Goal: Task Accomplishment & Management: Use online tool/utility

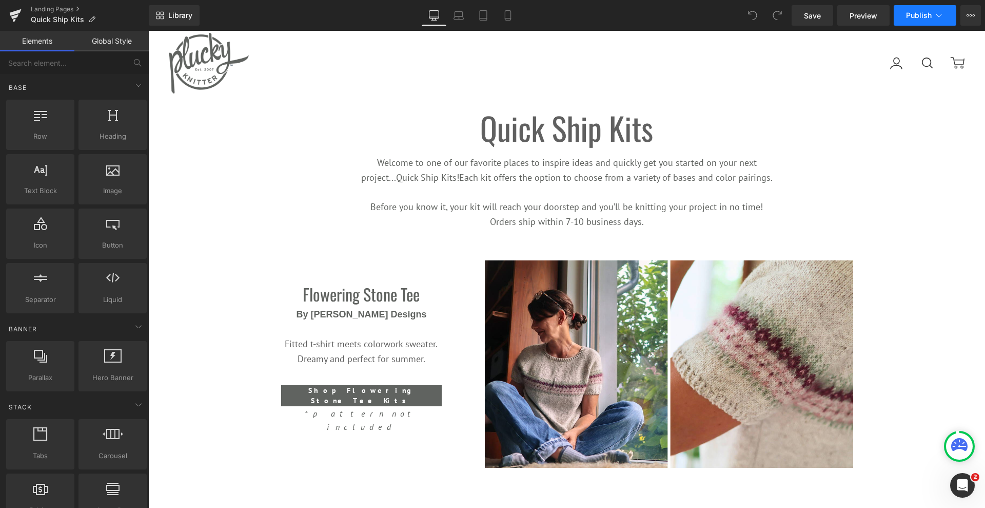
click at [925, 15] on span "Publish" at bounding box center [919, 15] width 26 height 8
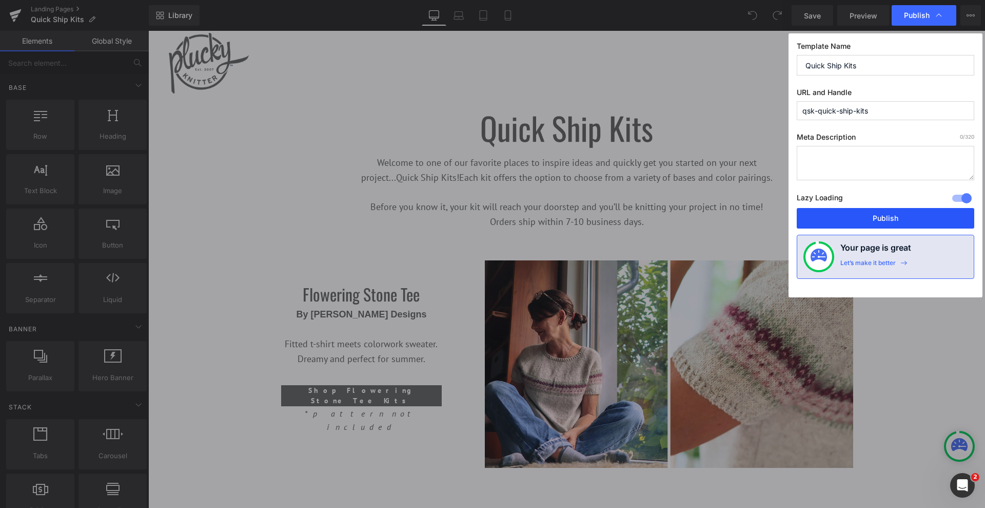
click at [862, 219] on button "Publish" at bounding box center [886, 218] width 178 height 21
